Goal: Transaction & Acquisition: Book appointment/travel/reservation

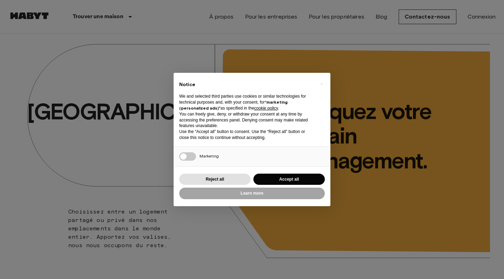
click at [297, 178] on button "Accept all" at bounding box center [288, 179] width 71 height 12
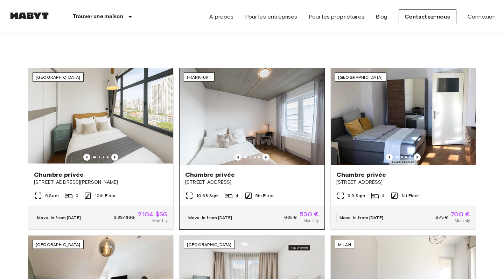
scroll to position [281, 0]
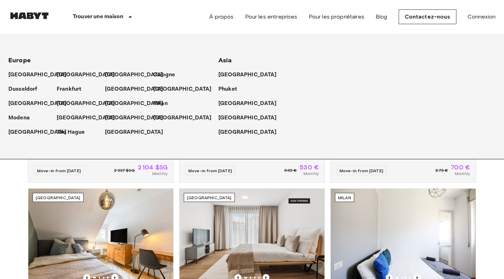
click at [115, 17] on p "Trouver une maison" at bounding box center [98, 17] width 50 height 8
click at [114, 100] on p "[GEOGRAPHIC_DATA]" at bounding box center [135, 103] width 58 height 8
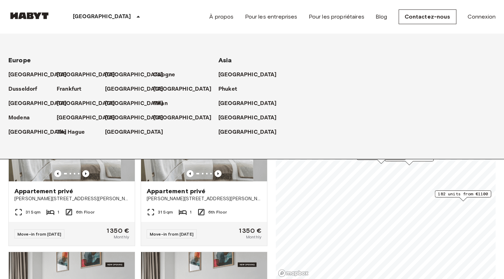
click at [94, 17] on div "[GEOGRAPHIC_DATA]" at bounding box center [107, 17] width 114 height 34
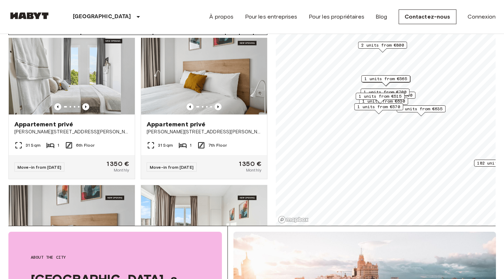
scroll to position [55, 0]
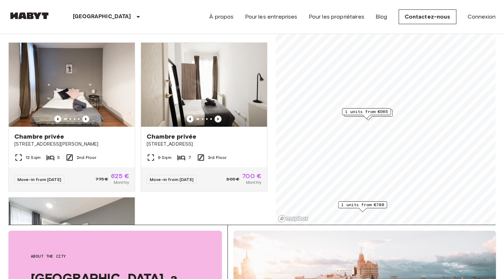
click at [379, 112] on span "1 units from €565" at bounding box center [366, 111] width 43 height 6
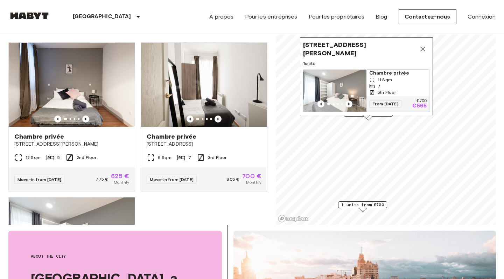
click at [250, 199] on div "Chambre privée Calle Carranza 10 2º Der 12 Sqm 5 2nd Floor Move-in from 01 Oct …" at bounding box center [135, 131] width 264 height 188
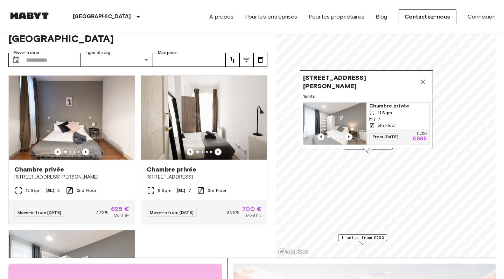
scroll to position [21, 0]
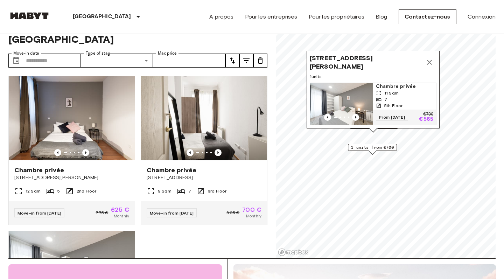
click at [387, 148] on span "1 units from €700" at bounding box center [372, 147] width 43 height 6
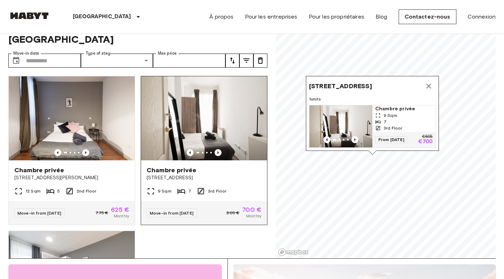
click at [210, 174] on span "[STREET_ADDRESS]" at bounding box center [204, 177] width 115 height 7
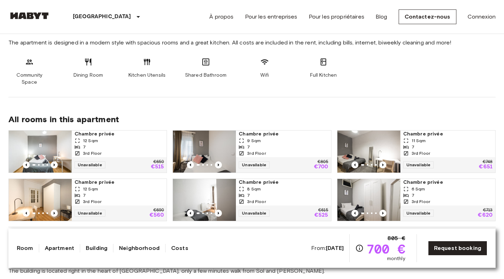
scroll to position [324, 0]
